Goal: Transaction & Acquisition: Purchase product/service

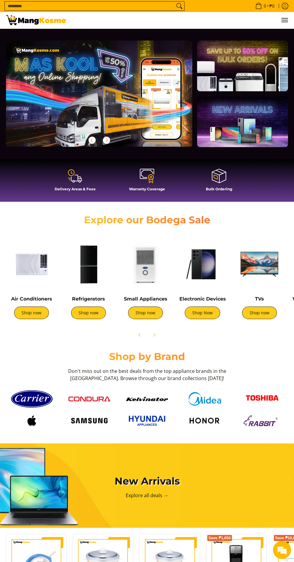
click at [36, 318] on link "Shop now" at bounding box center [31, 312] width 35 height 13
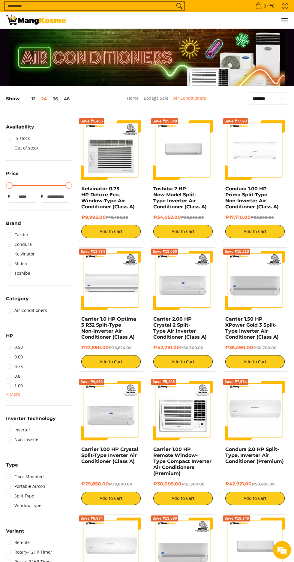
click at [9, 262] on link "Midea" at bounding box center [16, 264] width 21 height 10
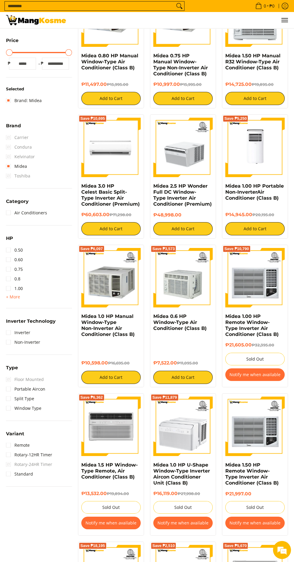
scroll to position [132, 0]
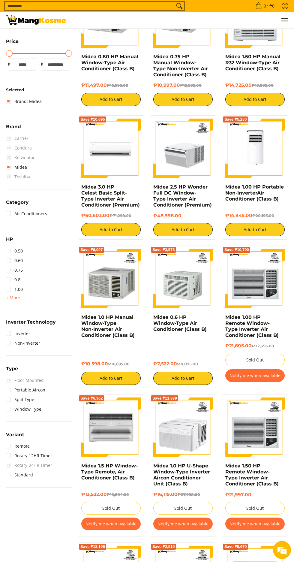
click at [10, 241] on span "HP" at bounding box center [9, 239] width 7 height 5
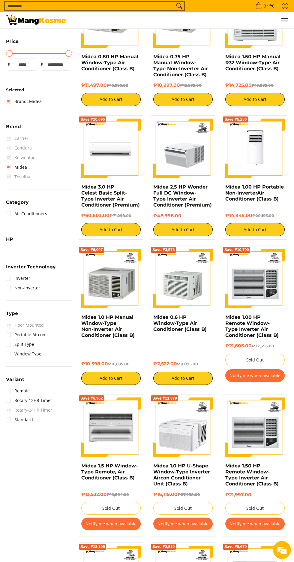
click at [16, 273] on summary "Inverter Technology" at bounding box center [31, 268] width 50 height 9
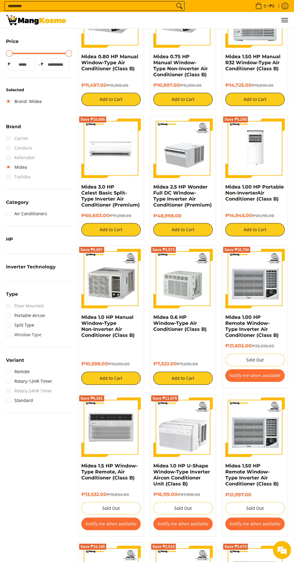
click at [16, 339] on link "Window Type" at bounding box center [23, 335] width 35 height 10
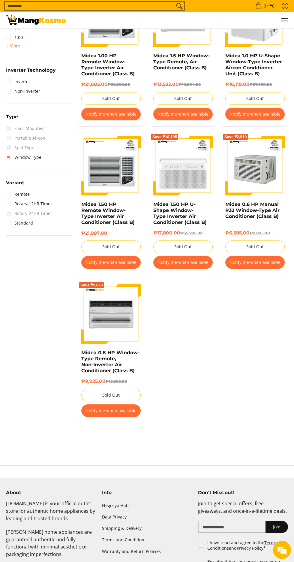
scroll to position [390, 0]
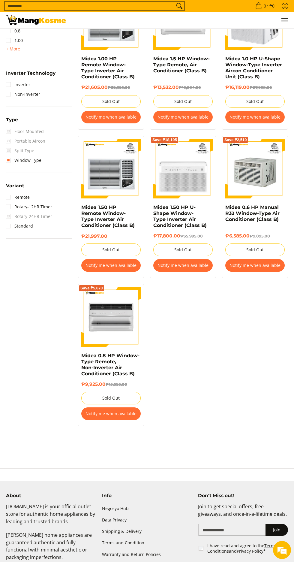
click at [247, 182] on img at bounding box center [254, 168] width 59 height 59
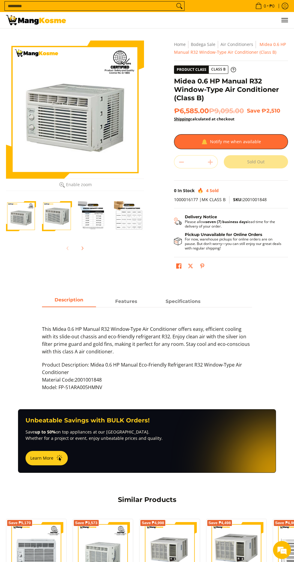
click at [92, 219] on img "Midea 0.6 HP Manual R32 Window-Type Air Conditioner (Class B)-3" at bounding box center [93, 216] width 30 height 30
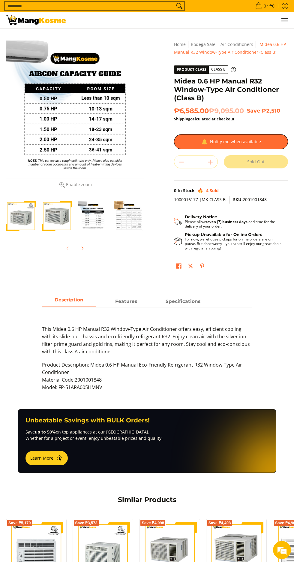
click at [126, 226] on img "Midea 0.6 HP Manual R32 Window-Type Air Conditioner (Class B)-4" at bounding box center [129, 216] width 30 height 30
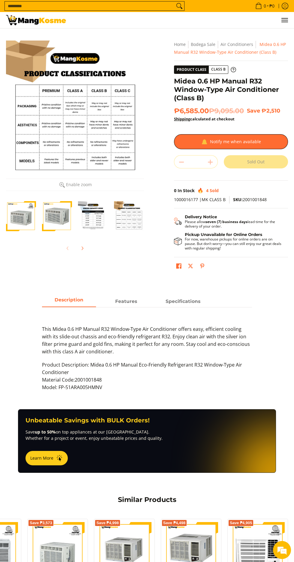
click at [127, 303] on span "Features" at bounding box center [126, 301] width 54 height 11
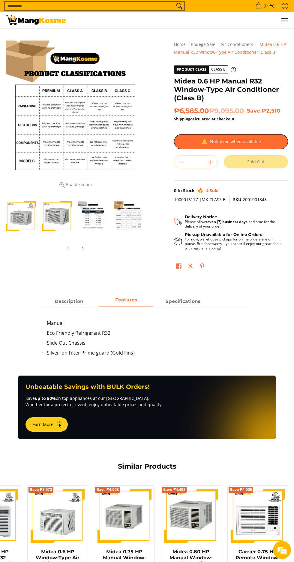
click at [174, 301] on strong "Specifications" at bounding box center [183, 301] width 35 height 6
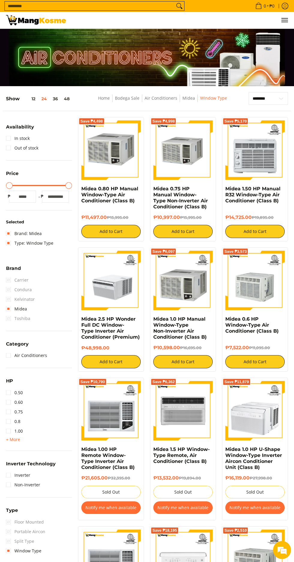
click at [11, 289] on span "Condura" at bounding box center [19, 290] width 26 height 10
click at [22, 99] on button "12" at bounding box center [29, 98] width 19 height 5
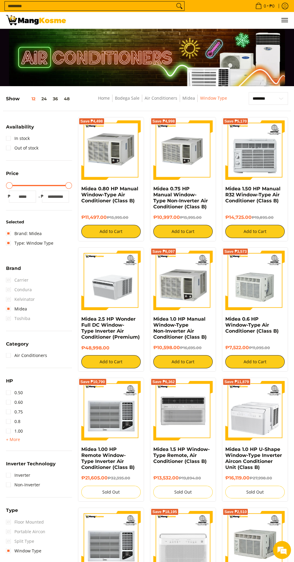
scroll to position [63, 0]
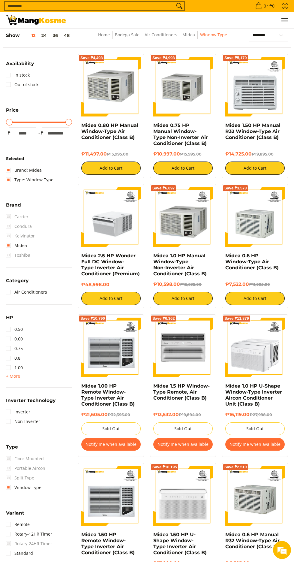
click at [108, 8] on input "Search..." at bounding box center [90, 6] width 170 height 9
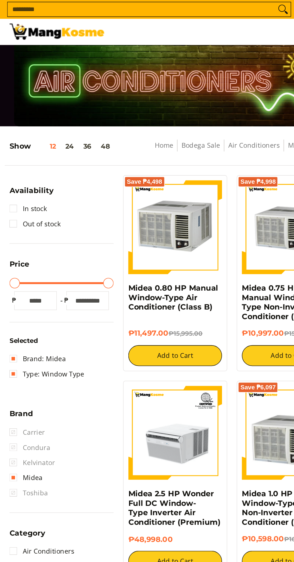
scroll to position [0, 0]
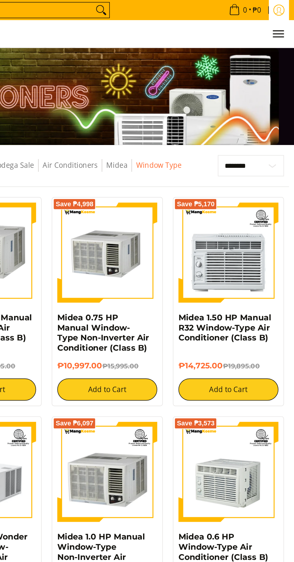
click at [284, 5] on icon "Log in" at bounding box center [285, 6] width 7 height 7
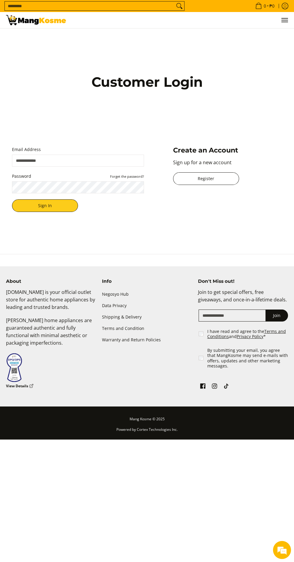
click at [198, 185] on link "Register" at bounding box center [206, 178] width 66 height 13
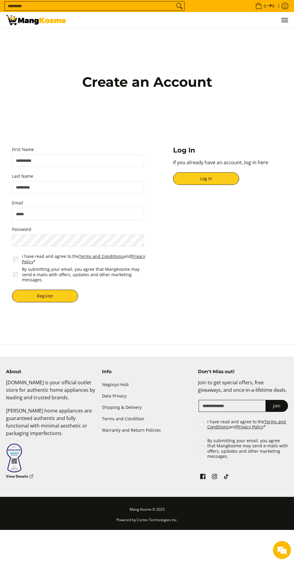
click at [56, 167] on input "First Name" at bounding box center [78, 161] width 132 height 12
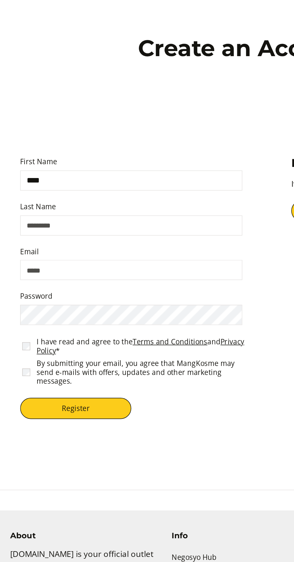
type input "****"
click at [105, 193] on input "Last Name" at bounding box center [78, 187] width 132 height 12
type input "********"
click at [126, 220] on input "Email" at bounding box center [78, 214] width 132 height 12
type input "**********"
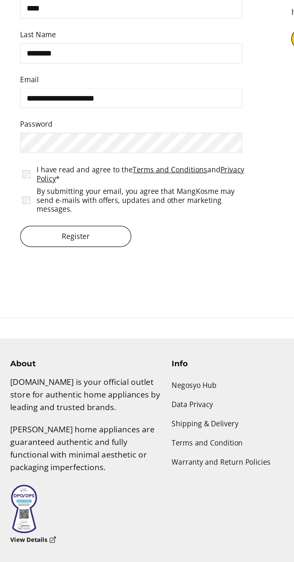
click at [48, 301] on button "Register" at bounding box center [45, 296] width 66 height 13
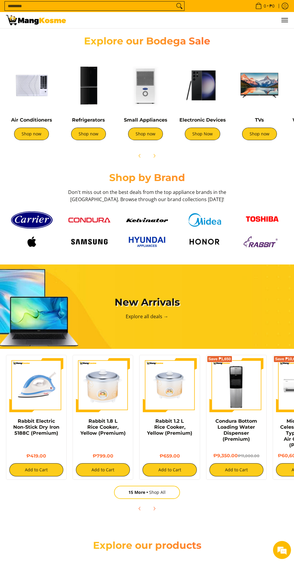
scroll to position [173, 0]
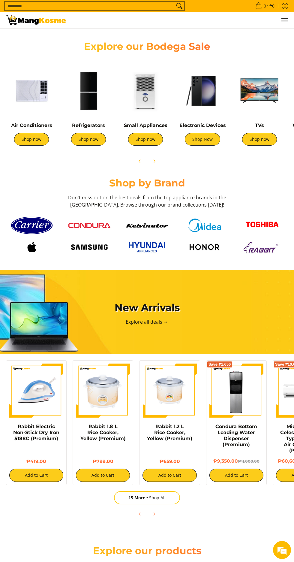
click at [156, 96] on img at bounding box center [145, 90] width 51 height 51
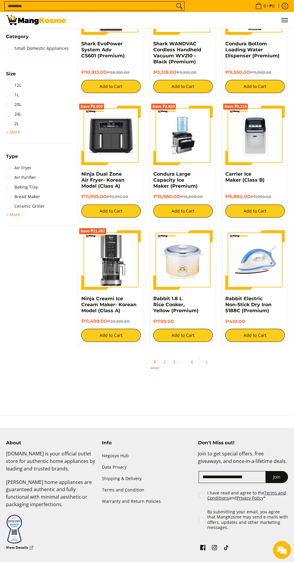
scroll to position [261, 0]
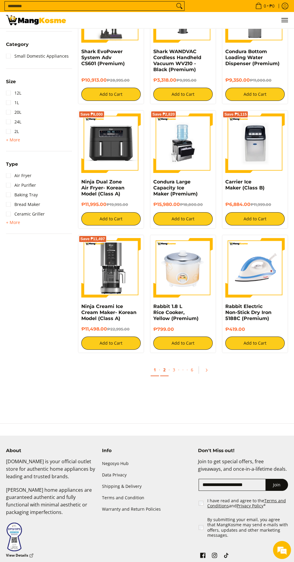
click at [164, 367] on link "2" at bounding box center [164, 370] width 8 height 12
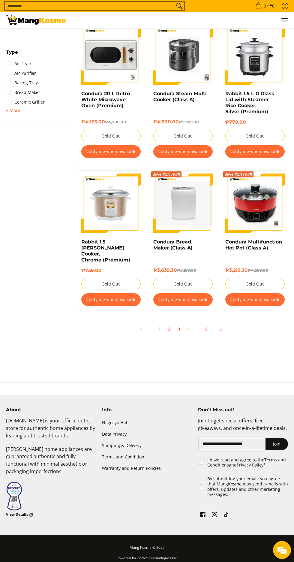
click at [179, 323] on link "3" at bounding box center [179, 329] width 8 height 12
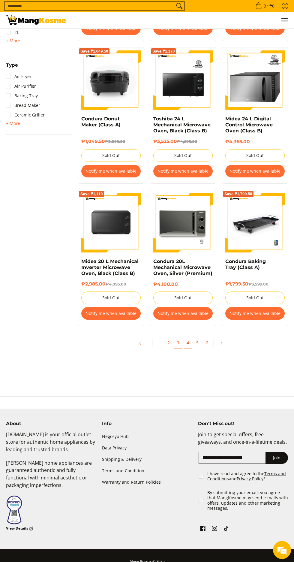
click at [188, 343] on link "4" at bounding box center [188, 343] width 8 height 12
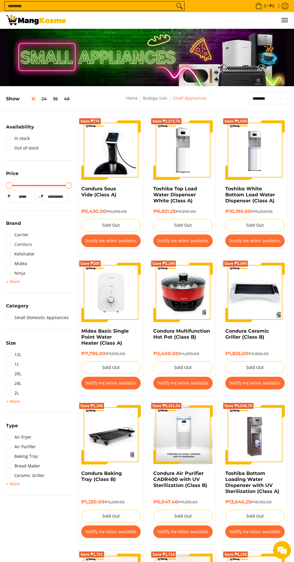
click at [8, 244] on link "Condura" at bounding box center [19, 244] width 26 height 10
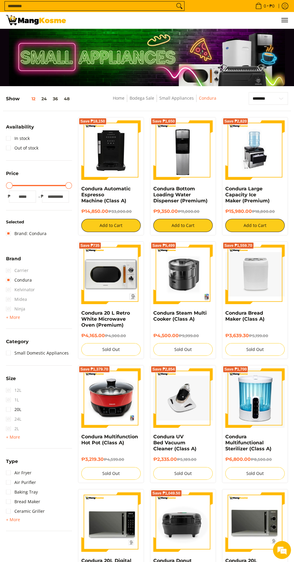
click at [9, 343] on span "Category" at bounding box center [17, 341] width 23 height 5
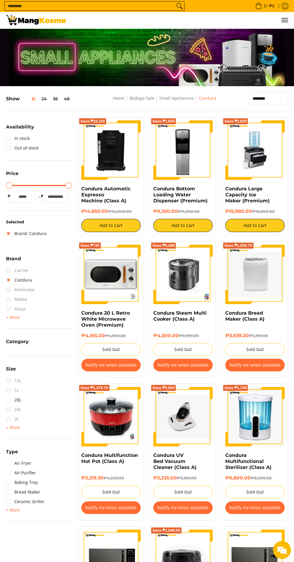
click at [20, 346] on summary "Category" at bounding box center [17, 343] width 23 height 9
click at [121, 99] on link "Home" at bounding box center [119, 98] width 12 height 6
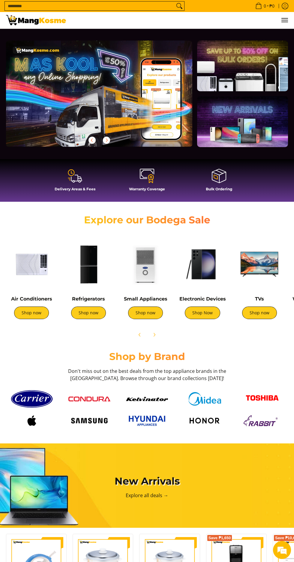
click at [86, 315] on link "Shop now" at bounding box center [88, 312] width 35 height 13
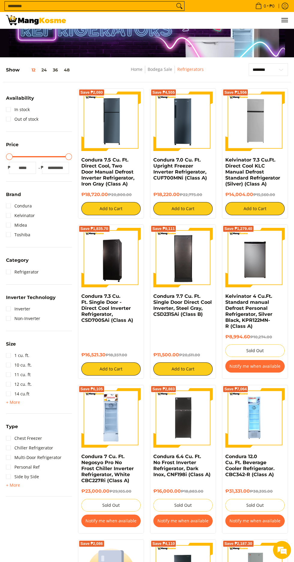
scroll to position [27, 0]
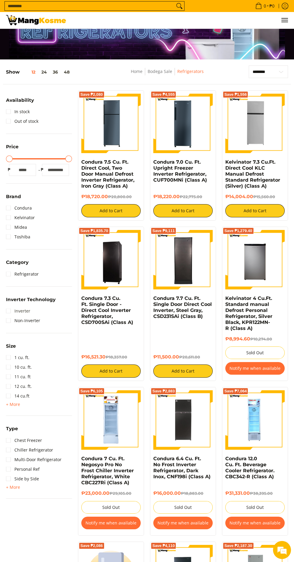
click at [8, 311] on link "Inverter" at bounding box center [18, 311] width 24 height 10
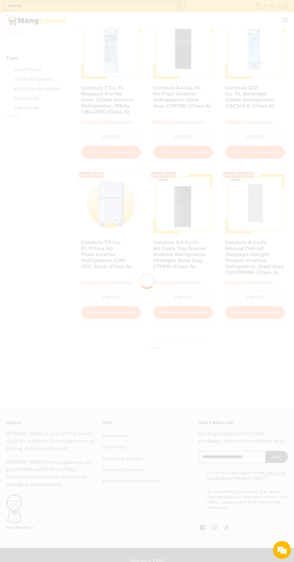
scroll to position [416, 0]
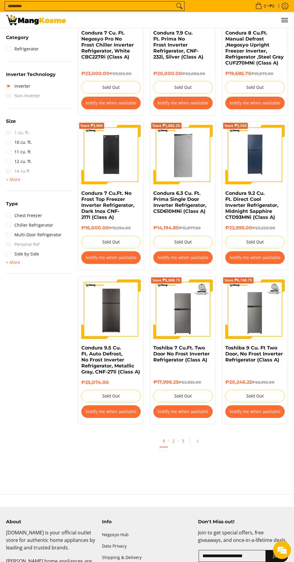
scroll to position [290, 0]
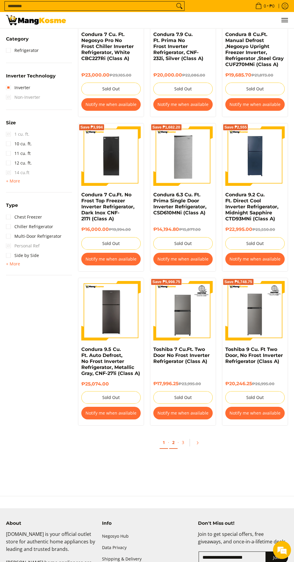
click at [171, 440] on link "2" at bounding box center [173, 442] width 8 height 12
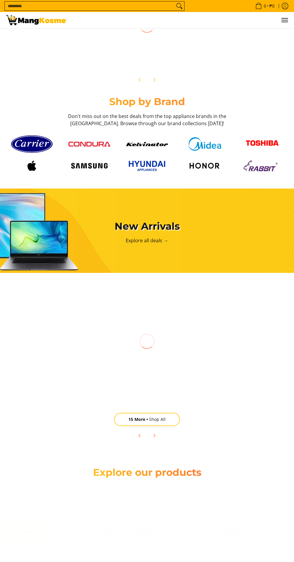
scroll to position [262, 0]
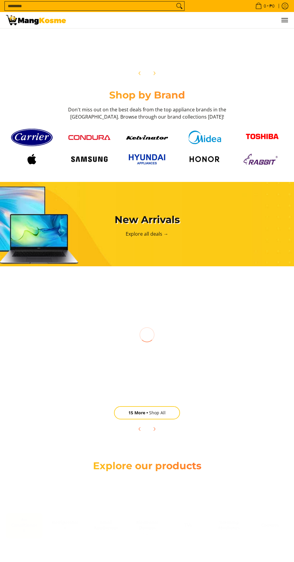
click at [86, 139] on img at bounding box center [89, 137] width 42 height 5
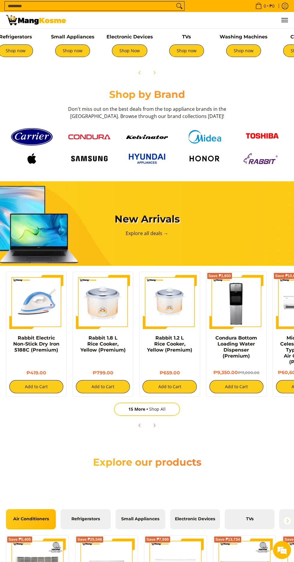
scroll to position [235, 0]
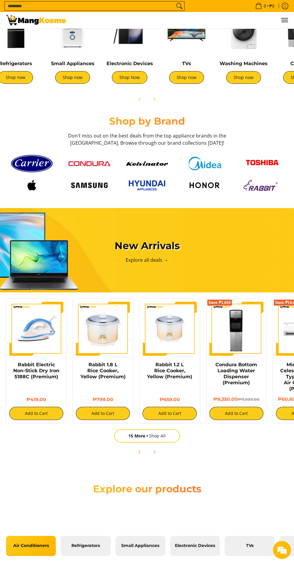
click at [92, 314] on img at bounding box center [103, 329] width 54 height 54
click at [89, 316] on img at bounding box center [103, 329] width 54 height 54
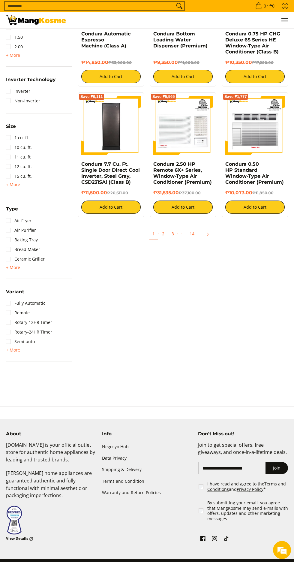
scroll to position [402, 0]
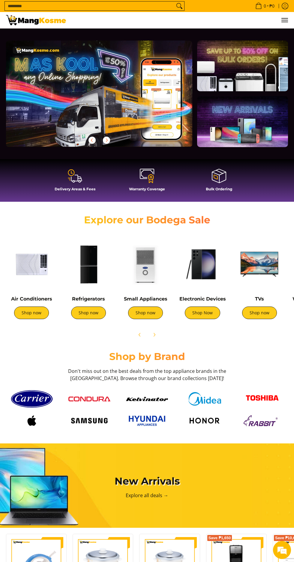
click at [94, 239] on img at bounding box center [88, 264] width 51 height 51
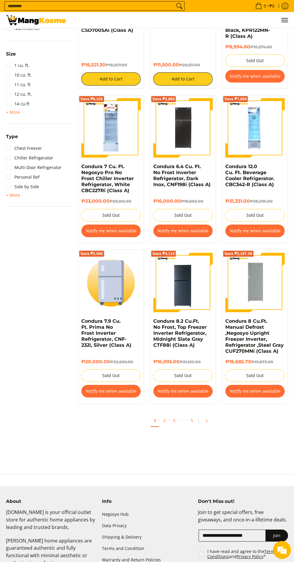
scroll to position [323, 0]
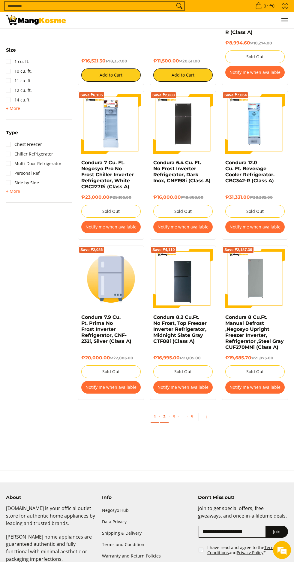
click at [164, 417] on link "2" at bounding box center [164, 416] width 8 height 12
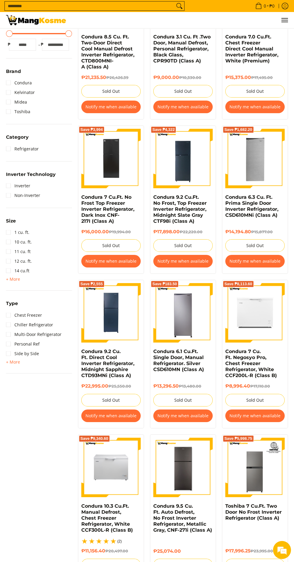
scroll to position [149, 0]
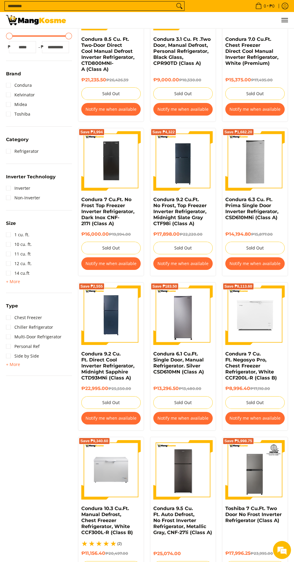
click at [120, 257] on button "Notify me when available" at bounding box center [110, 263] width 59 height 13
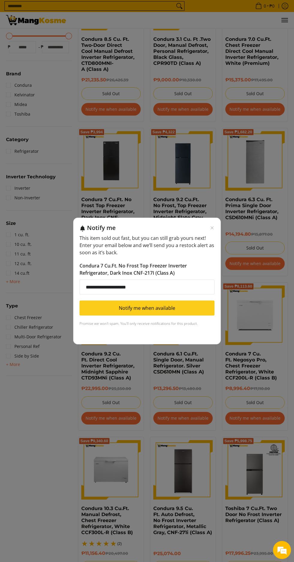
click at [187, 309] on button "Notify me when available" at bounding box center [147, 307] width 135 height 15
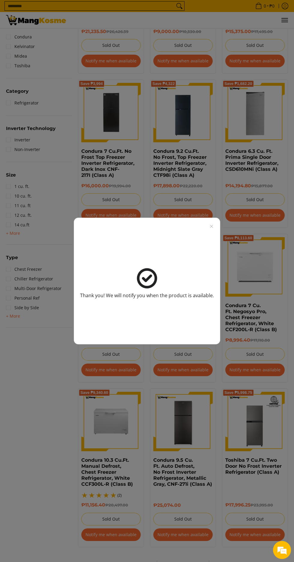
scroll to position [200, 0]
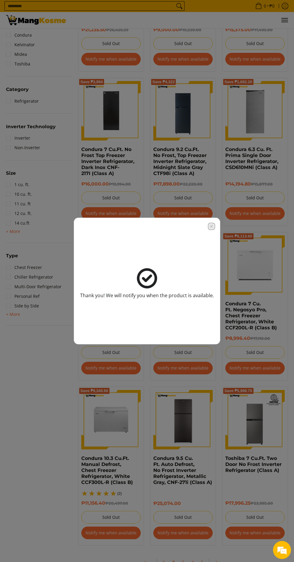
click at [212, 226] on icon "Close modal" at bounding box center [211, 226] width 5 height 5
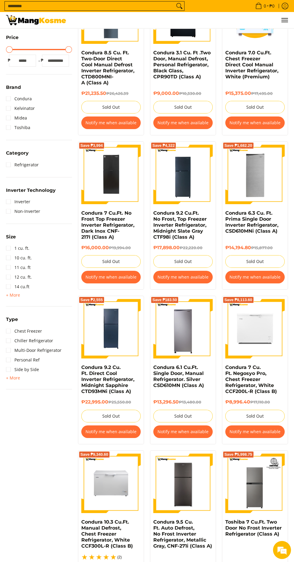
scroll to position [0, 0]
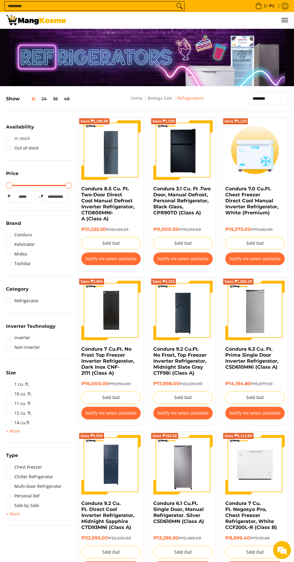
click at [22, 138] on link "In stock" at bounding box center [18, 139] width 24 height 10
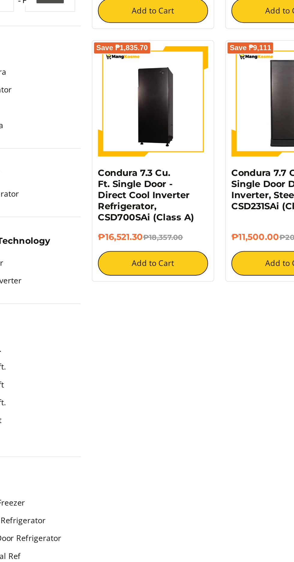
scroll to position [157, 0]
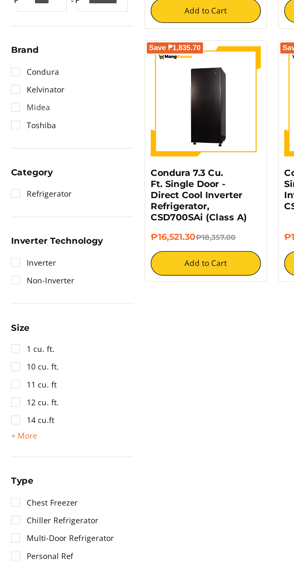
click at [9, 134] on link "Midea" at bounding box center [16, 133] width 21 height 10
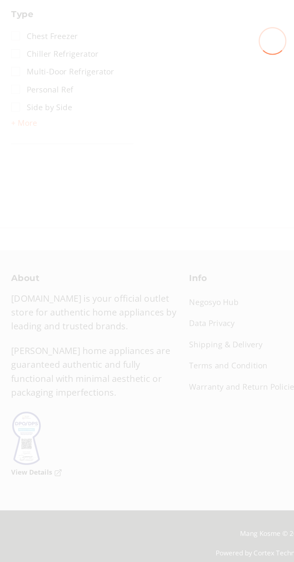
scroll to position [230, 0]
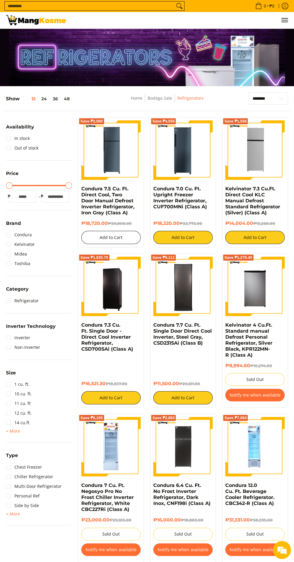
click at [105, 238] on button "Add to Cart" at bounding box center [110, 237] width 59 height 13
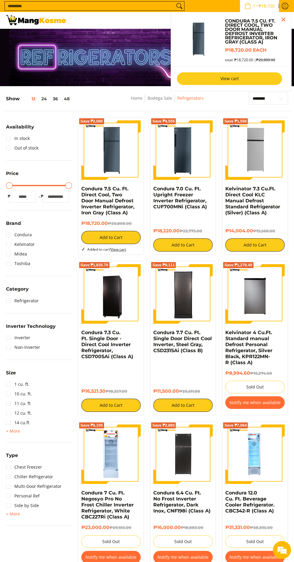
click at [211, 82] on link "View cart" at bounding box center [229, 78] width 105 height 13
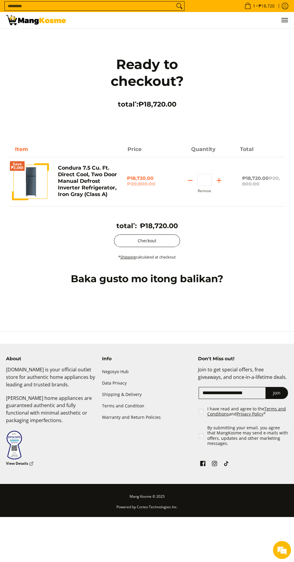
click at [128, 247] on button "Checkout" at bounding box center [147, 240] width 66 height 13
